Goal: Task Accomplishment & Management: Manage account settings

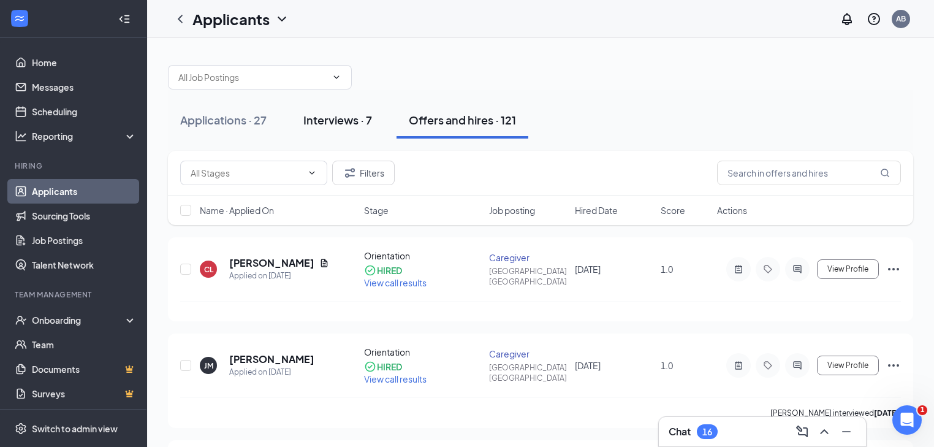
click at [339, 124] on div "Interviews · 7" at bounding box center [337, 119] width 69 height 15
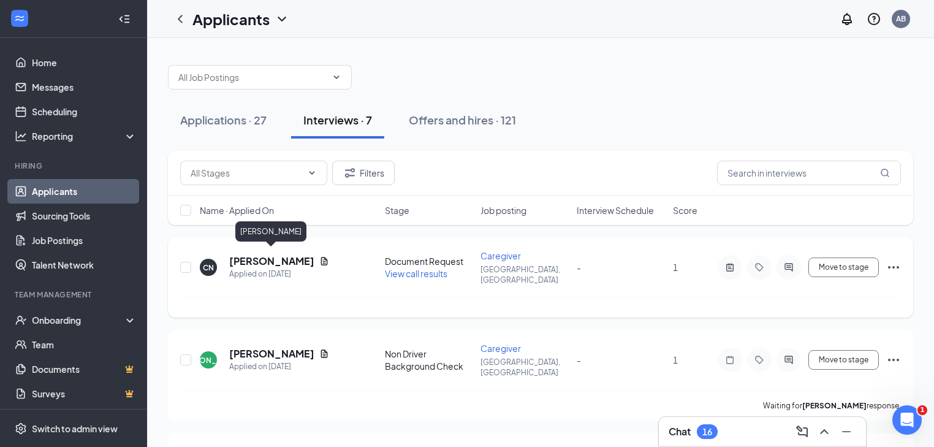
click at [276, 259] on h5 "[PERSON_NAME]" at bounding box center [271, 260] width 85 height 13
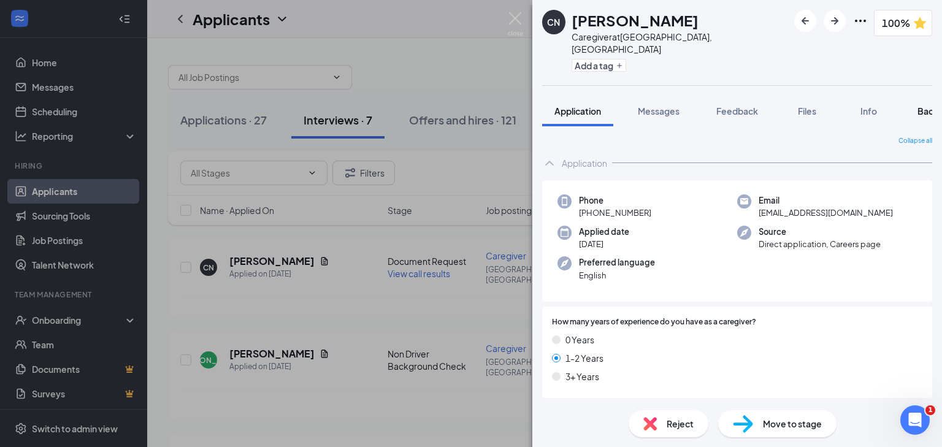
click at [925, 105] on span "Background" at bounding box center [942, 110] width 50 height 11
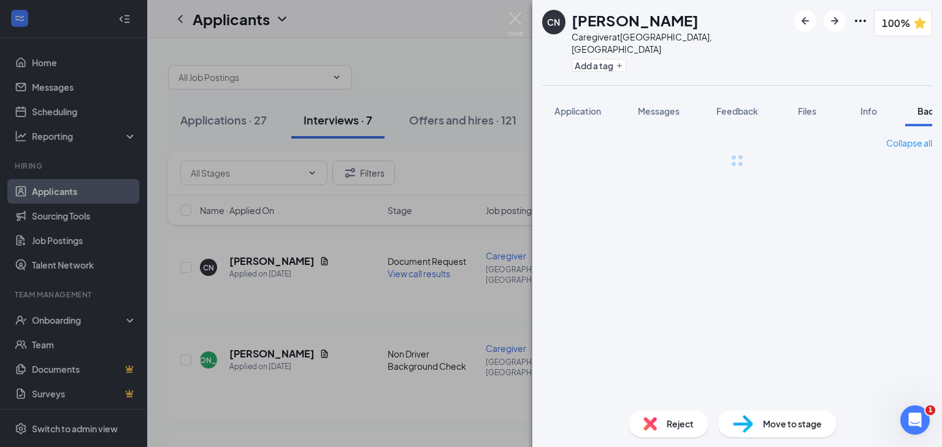
scroll to position [0, 50]
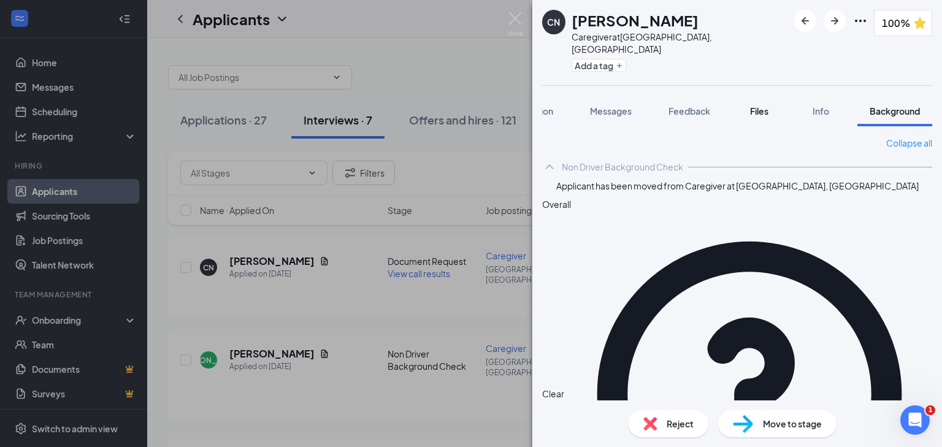
click at [757, 105] on div "Files" at bounding box center [759, 111] width 25 height 12
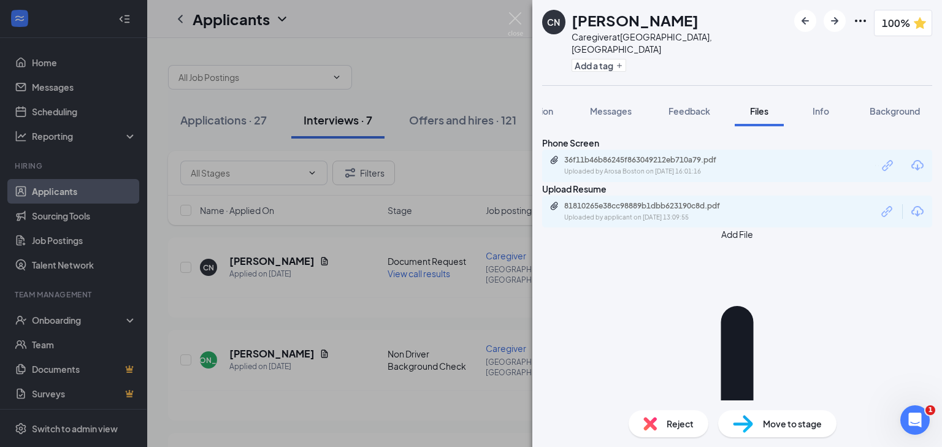
click at [773, 422] on span "Move to stage" at bounding box center [792, 423] width 59 height 13
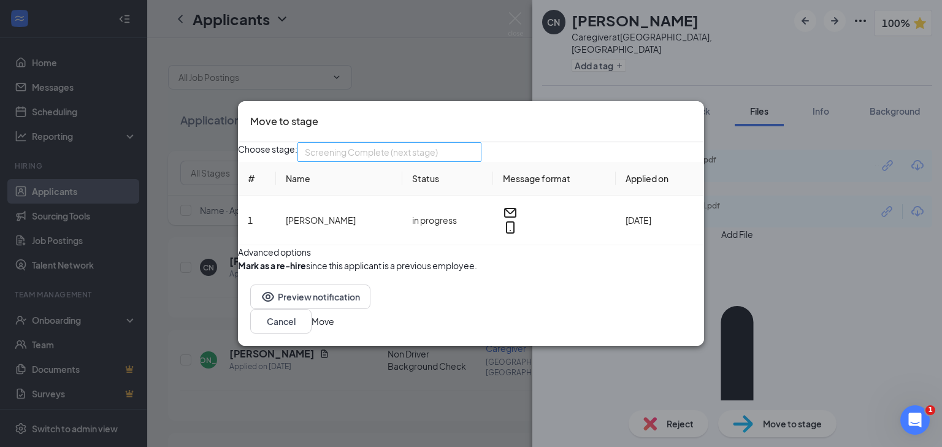
click at [474, 143] on span "Screening Complete (next stage)" at bounding box center [389, 152] width 169 height 18
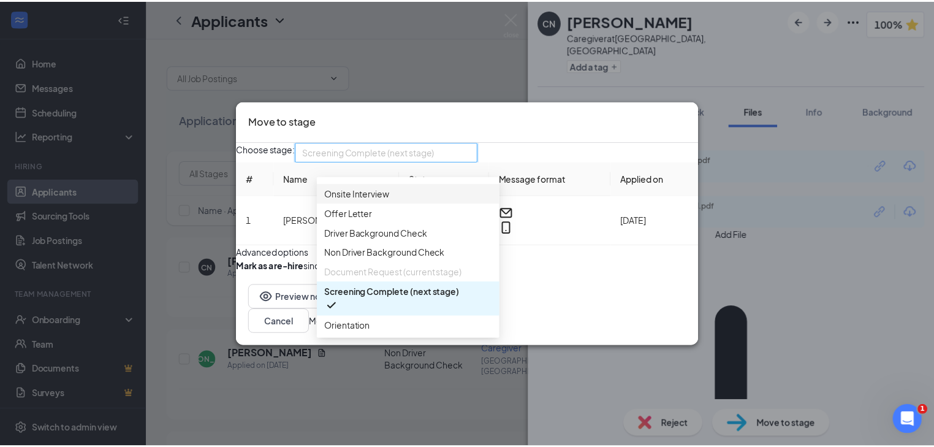
scroll to position [98, 0]
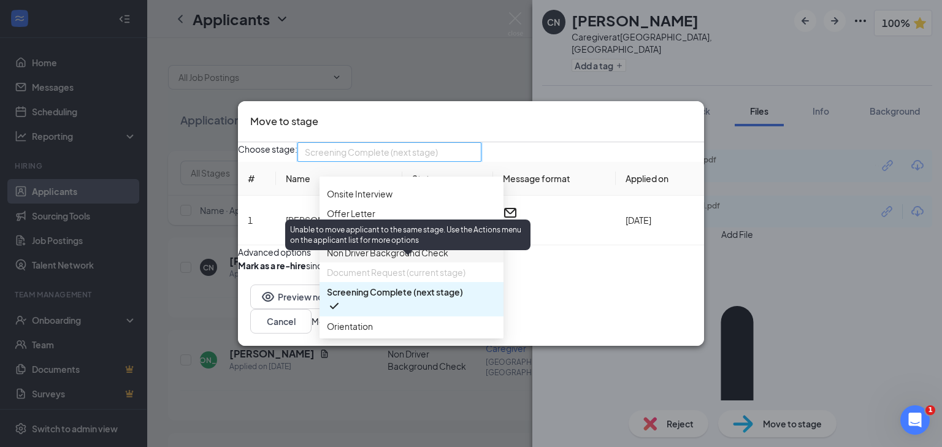
click at [358, 267] on span "Document Request (current stage)" at bounding box center [396, 271] width 139 height 13
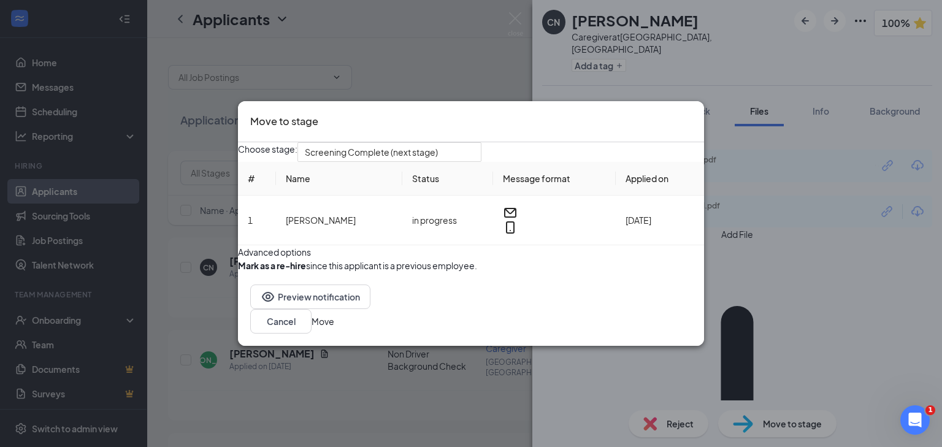
click at [334, 328] on button "Move" at bounding box center [322, 320] width 23 height 13
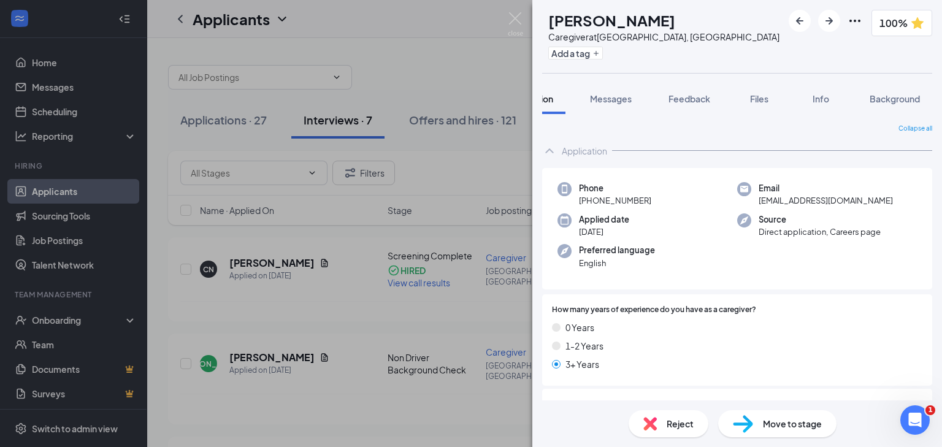
click at [782, 425] on span "Move to stage" at bounding box center [792, 423] width 59 height 13
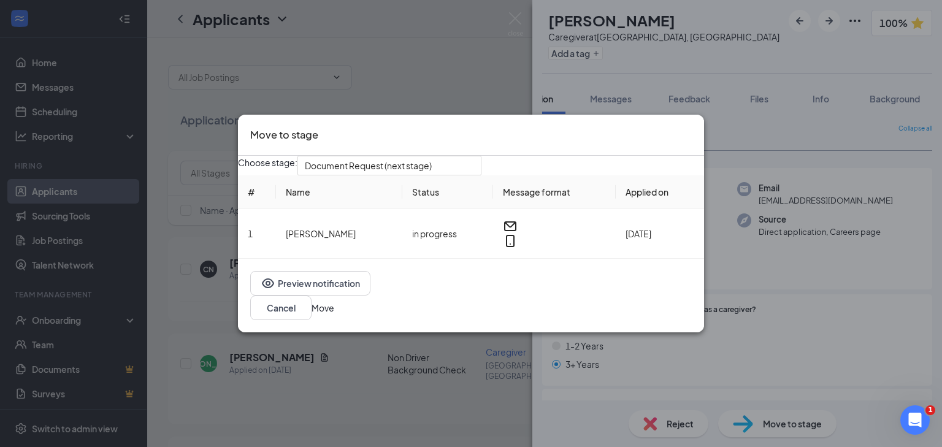
click at [421, 59] on div "Move to stage Choose stage: Document Request (next stage) # Name Status Message…" at bounding box center [471, 223] width 942 height 447
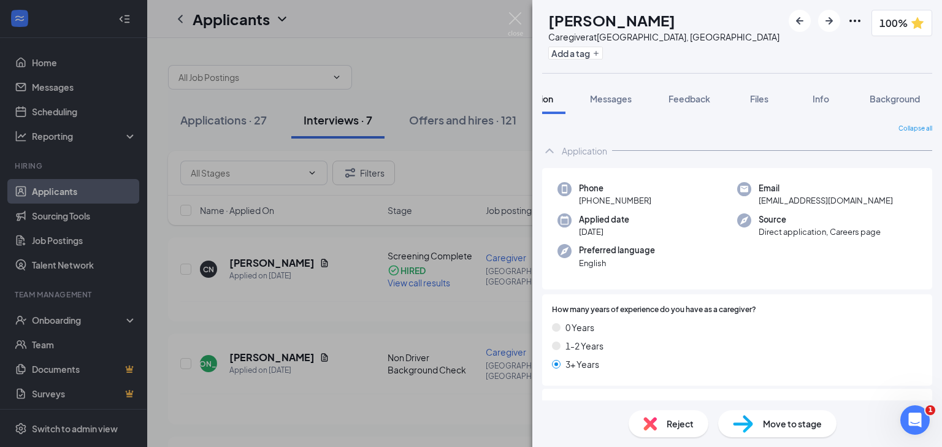
click at [237, 268] on div "[PERSON_NAME] Caregiver at [GEOGRAPHIC_DATA], [GEOGRAPHIC_DATA] Add a tag 100% …" at bounding box center [471, 223] width 942 height 447
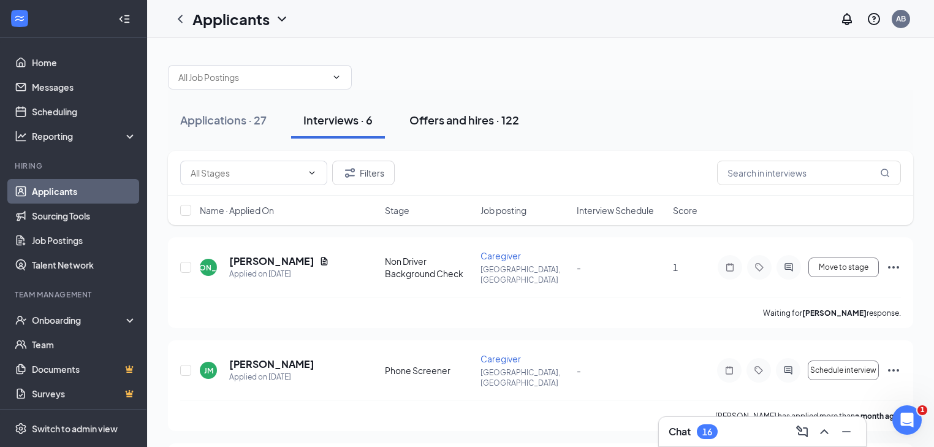
click at [455, 123] on div "Offers and hires · 122" at bounding box center [465, 119] width 110 height 15
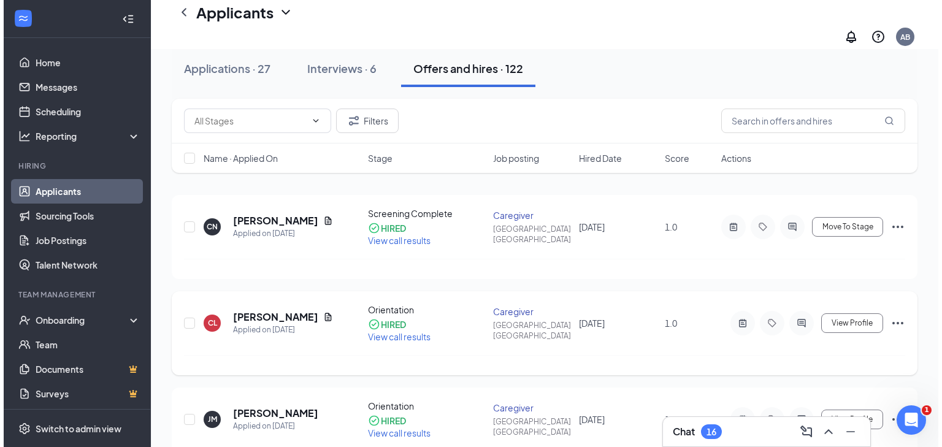
scroll to position [49, 0]
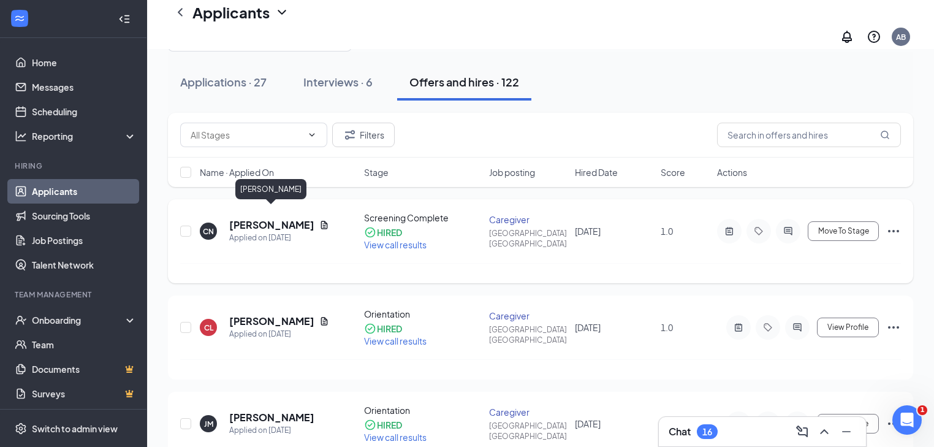
click at [280, 218] on h5 "[PERSON_NAME]" at bounding box center [271, 224] width 85 height 13
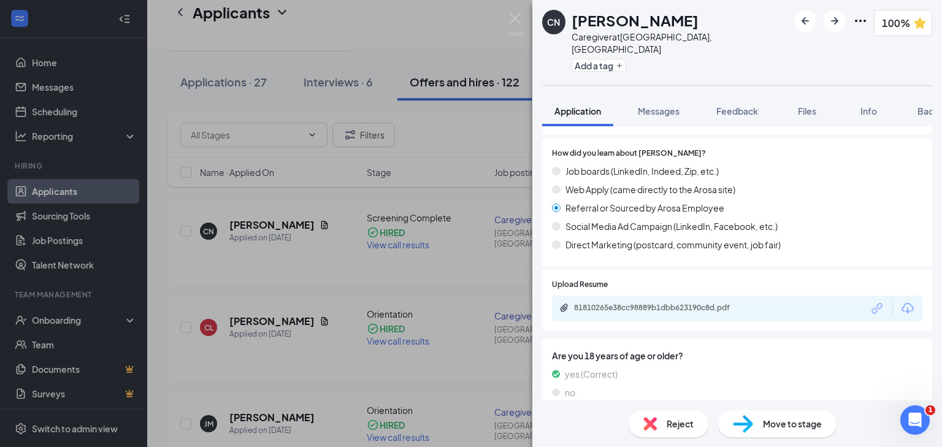
scroll to position [1612, 0]
